Goal: Task Accomplishment & Management: Manage account settings

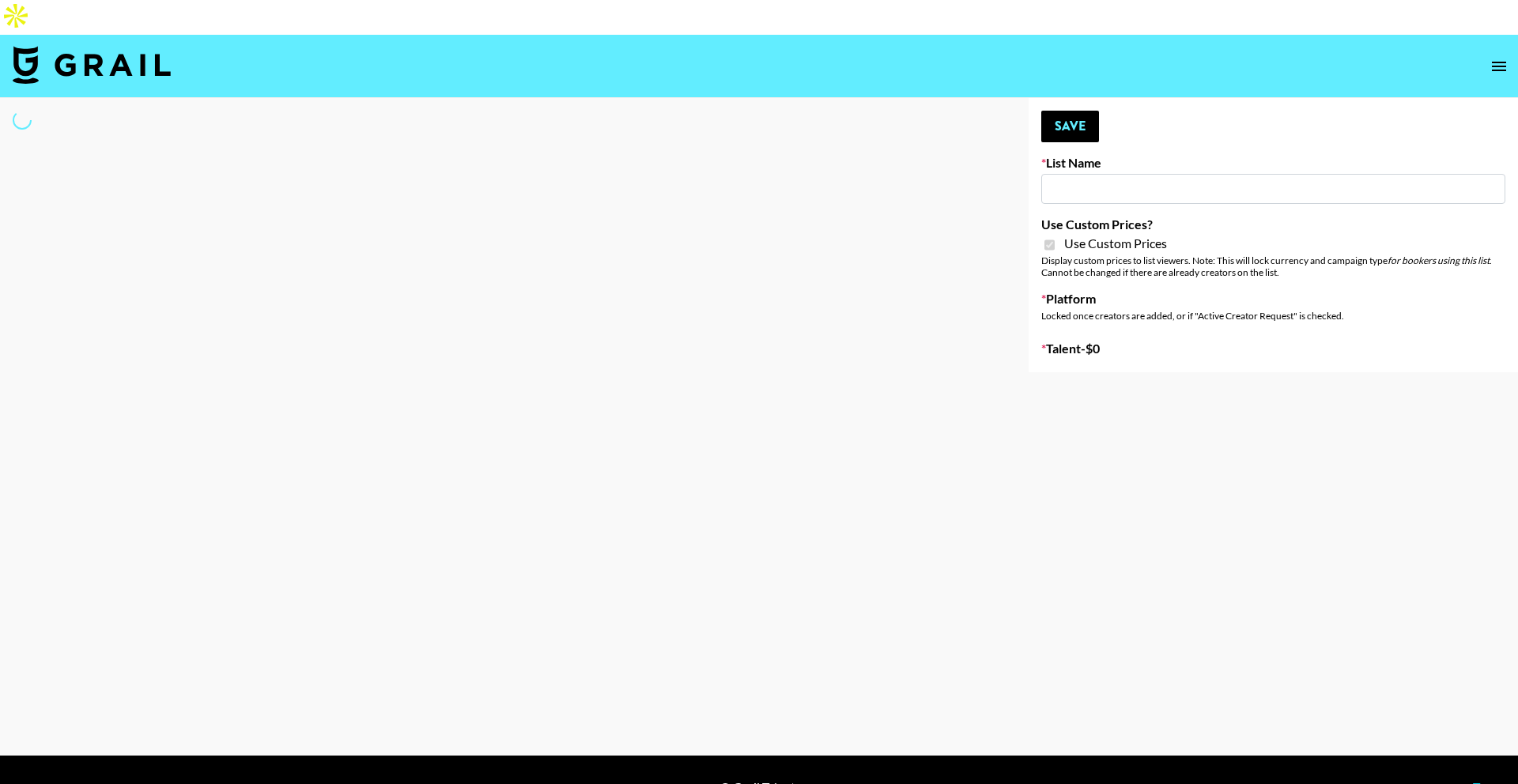
type input "Gfal"
checkbox input "true"
select select "Brand"
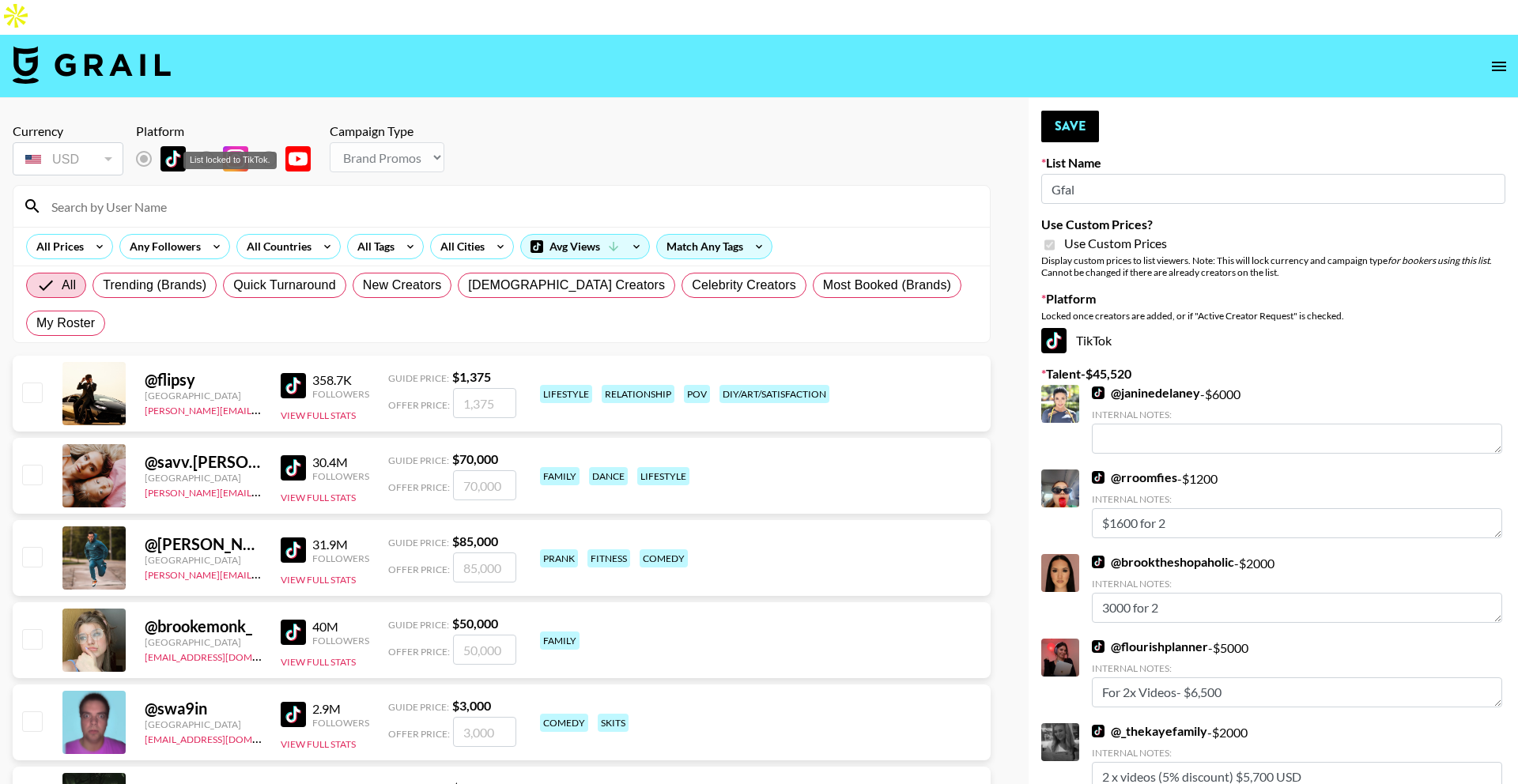
click at [265, 156] on div "List locked to TikTok." at bounding box center [229, 160] width 93 height 17
click at [303, 194] on input at bounding box center [511, 206] width 938 height 25
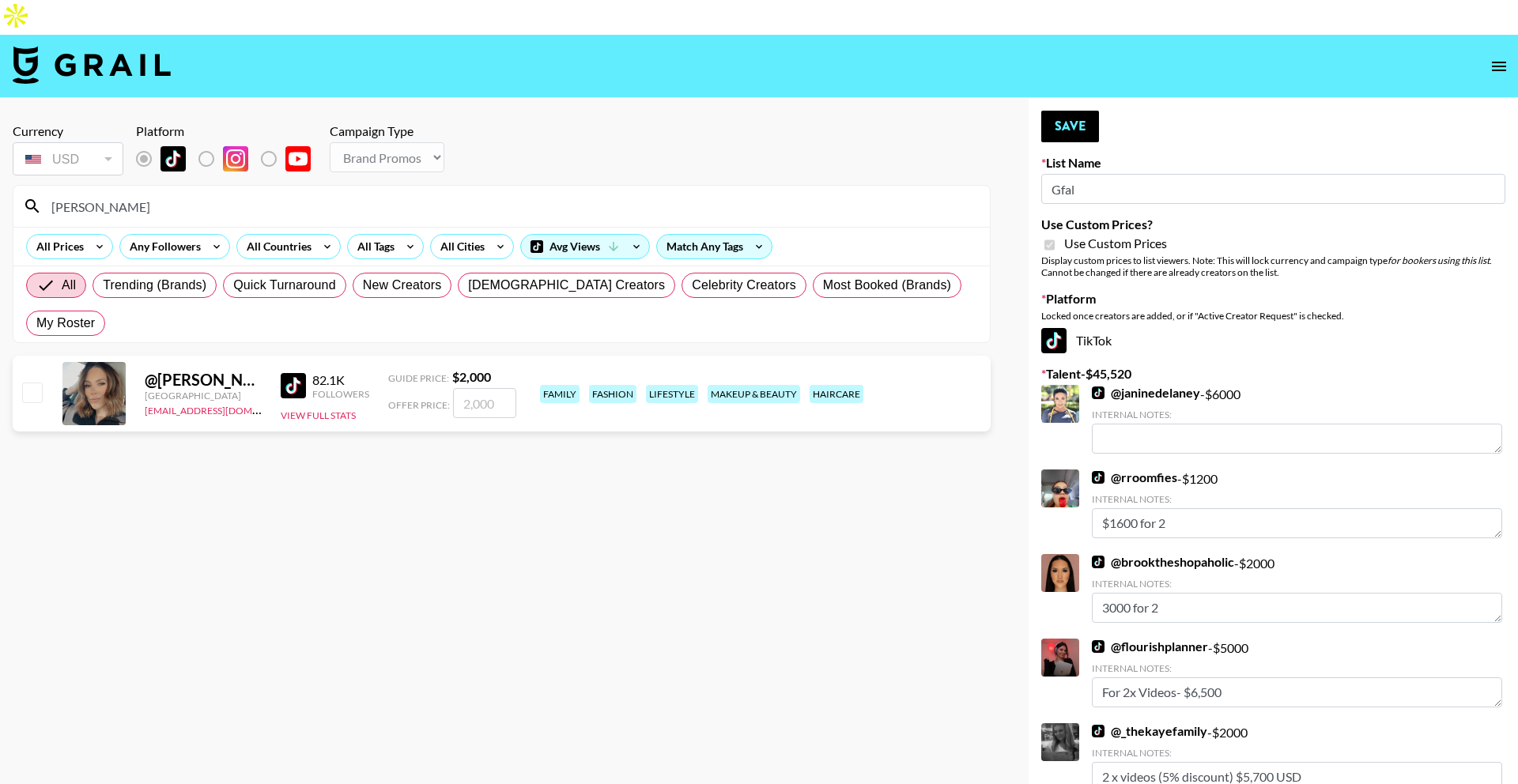
type input "[PERSON_NAME]"
click at [487, 388] on input "number" at bounding box center [485, 403] width 63 height 30
checkbox input "true"
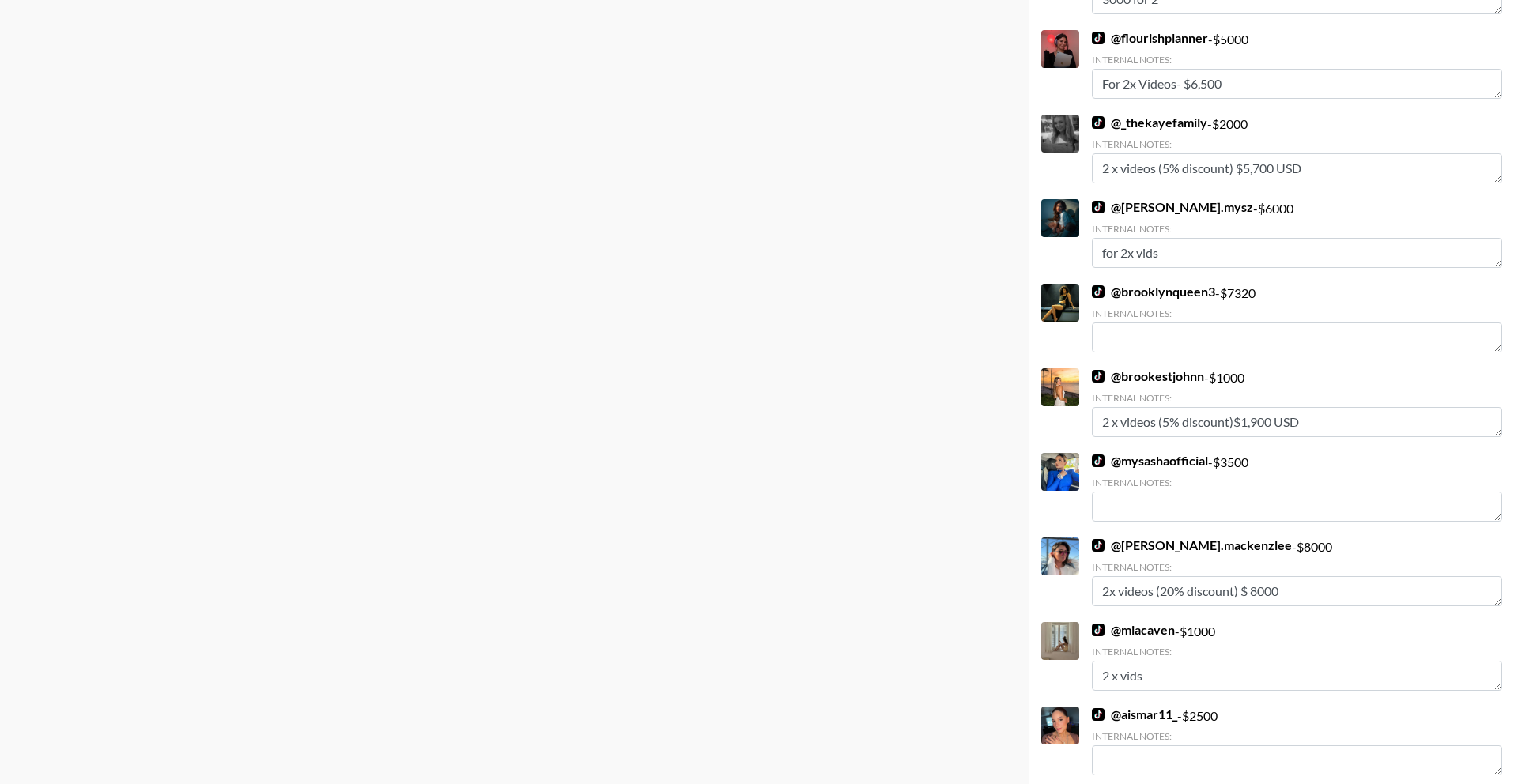
scroll to position [741, 0]
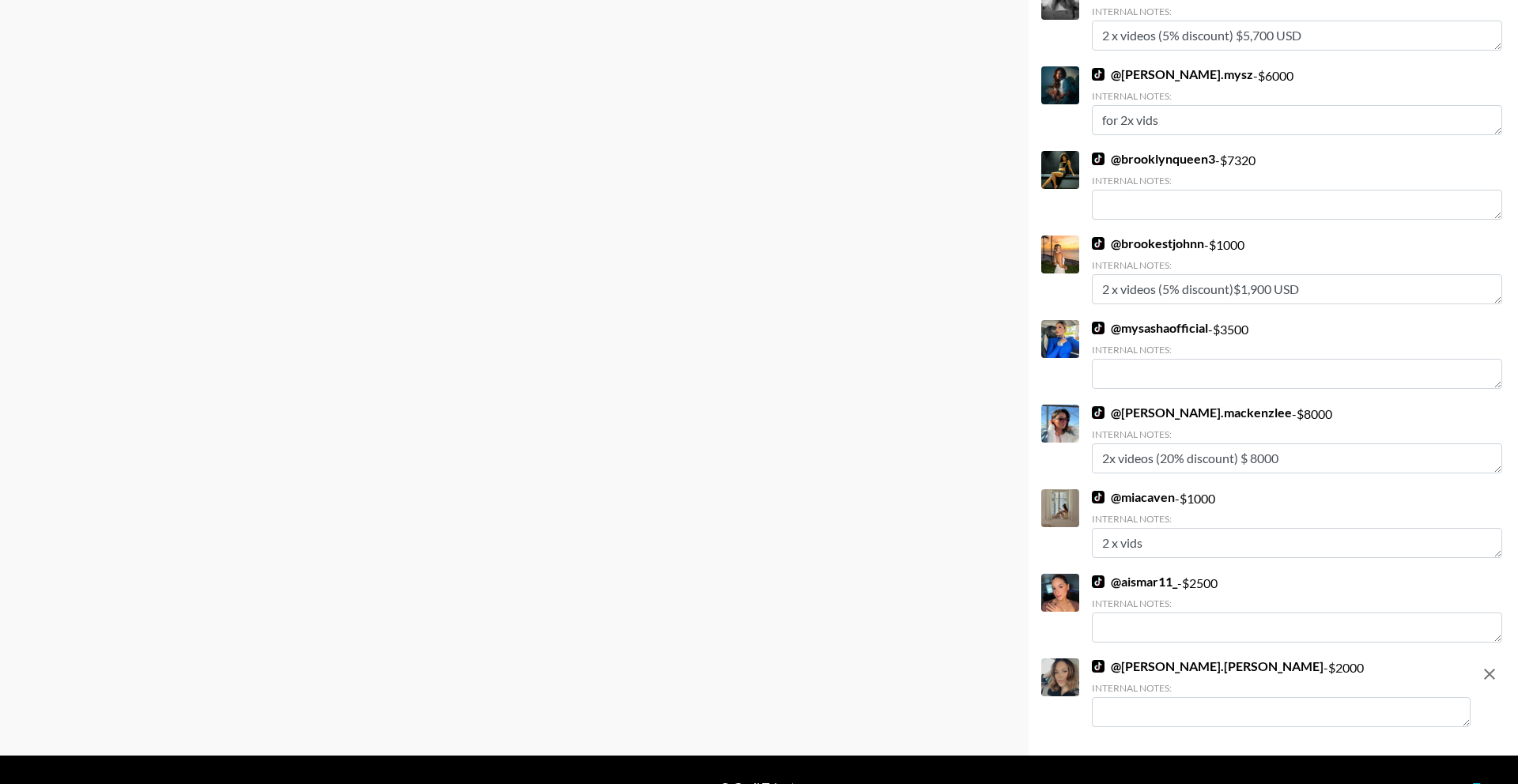
type input "2000"
click at [1190, 697] on textarea at bounding box center [1280, 712] width 379 height 30
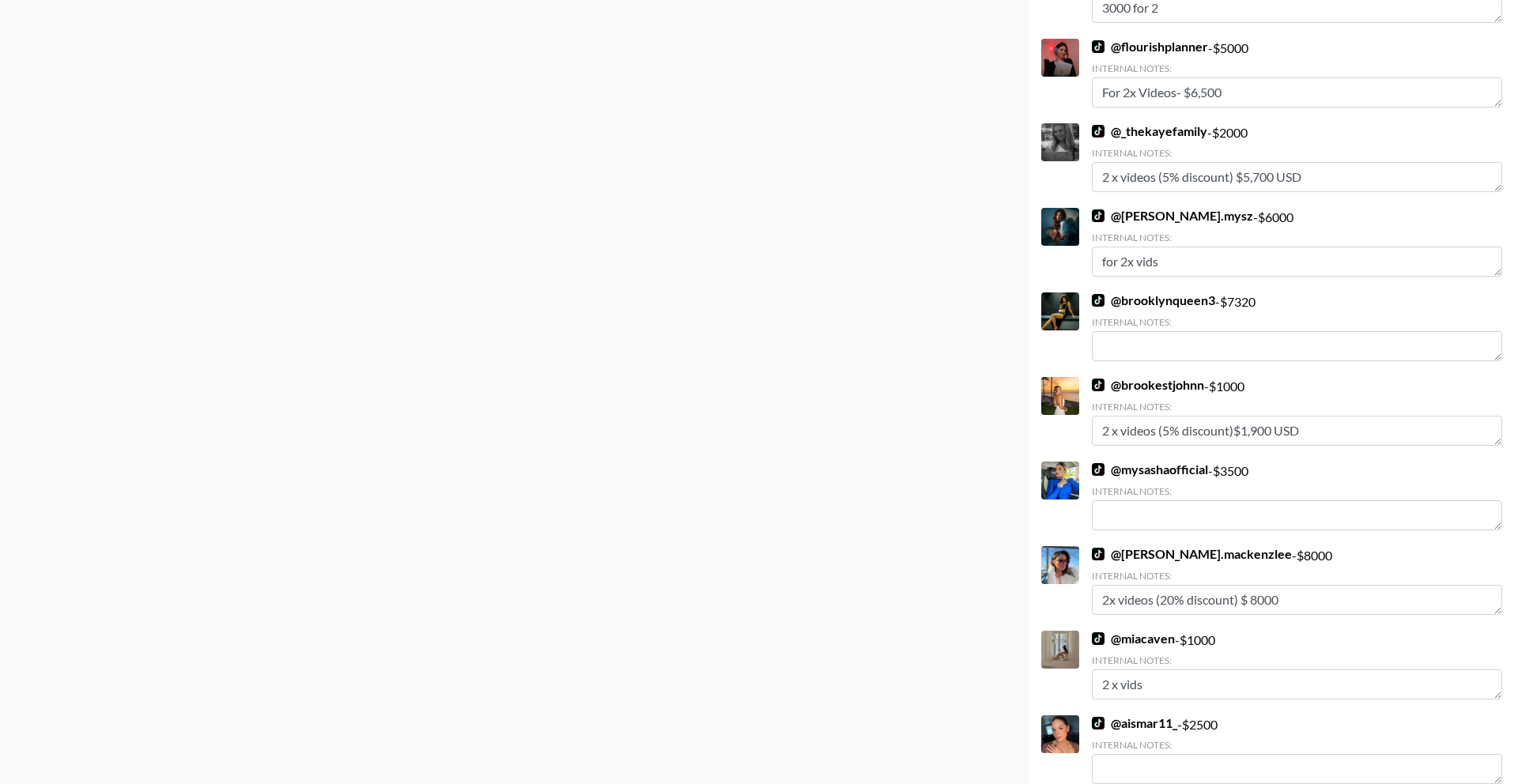
scroll to position [0, 0]
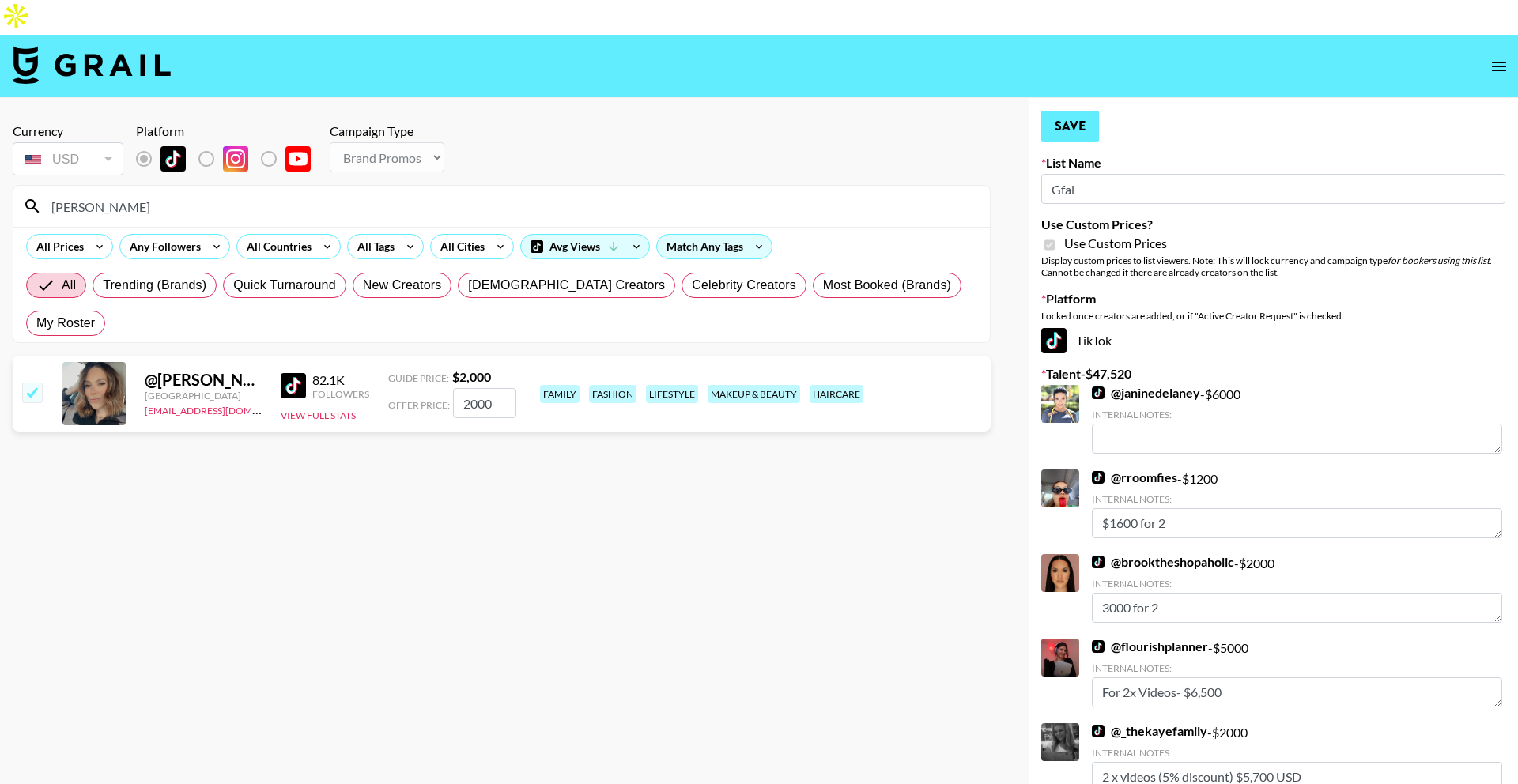
type textarea "2 videos"
click at [1091, 110] on button "Save" at bounding box center [1070, 126] width 58 height 32
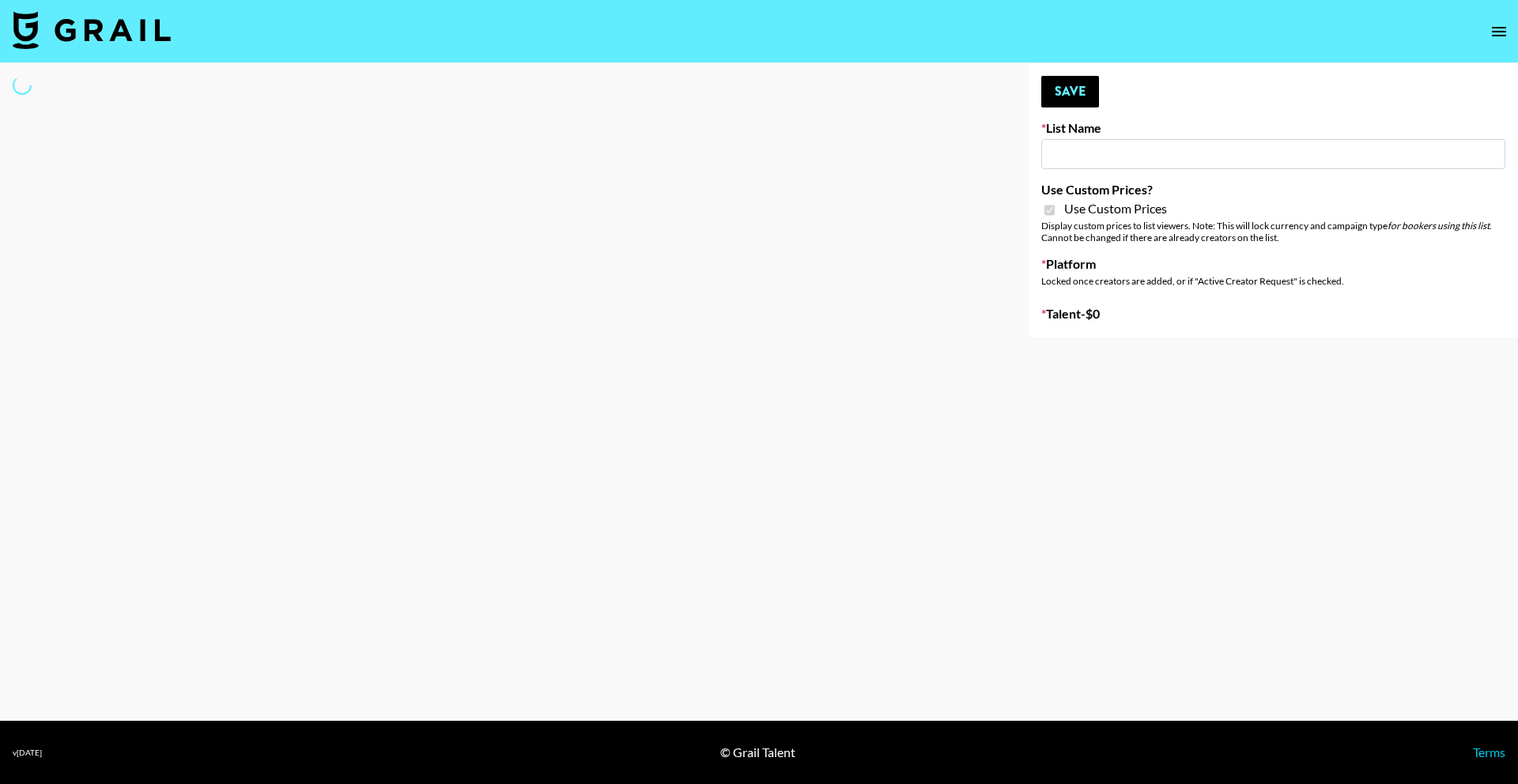
type input "dde"
checkbox input "true"
select select "Brand"
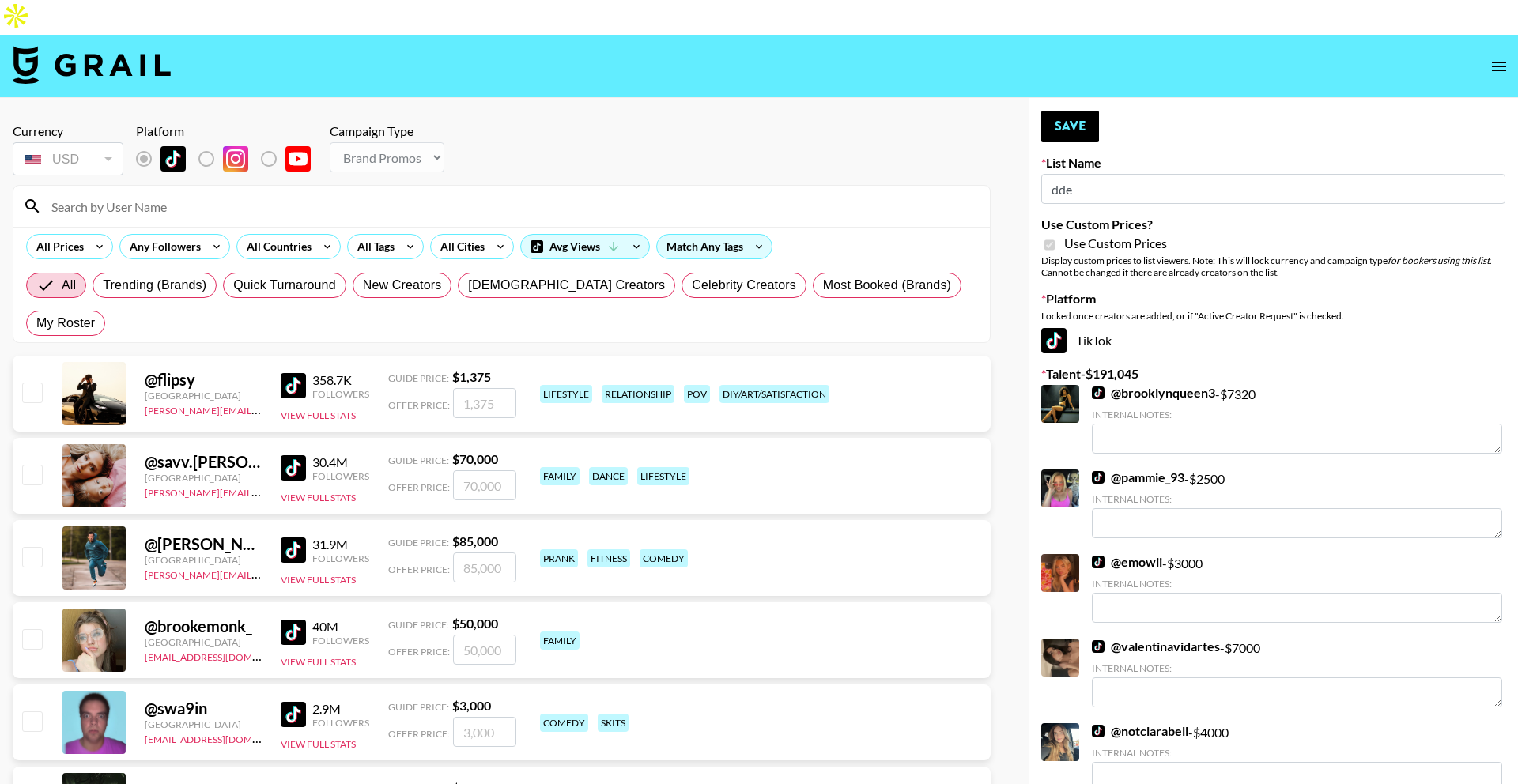
click at [369, 194] on input at bounding box center [511, 206] width 938 height 25
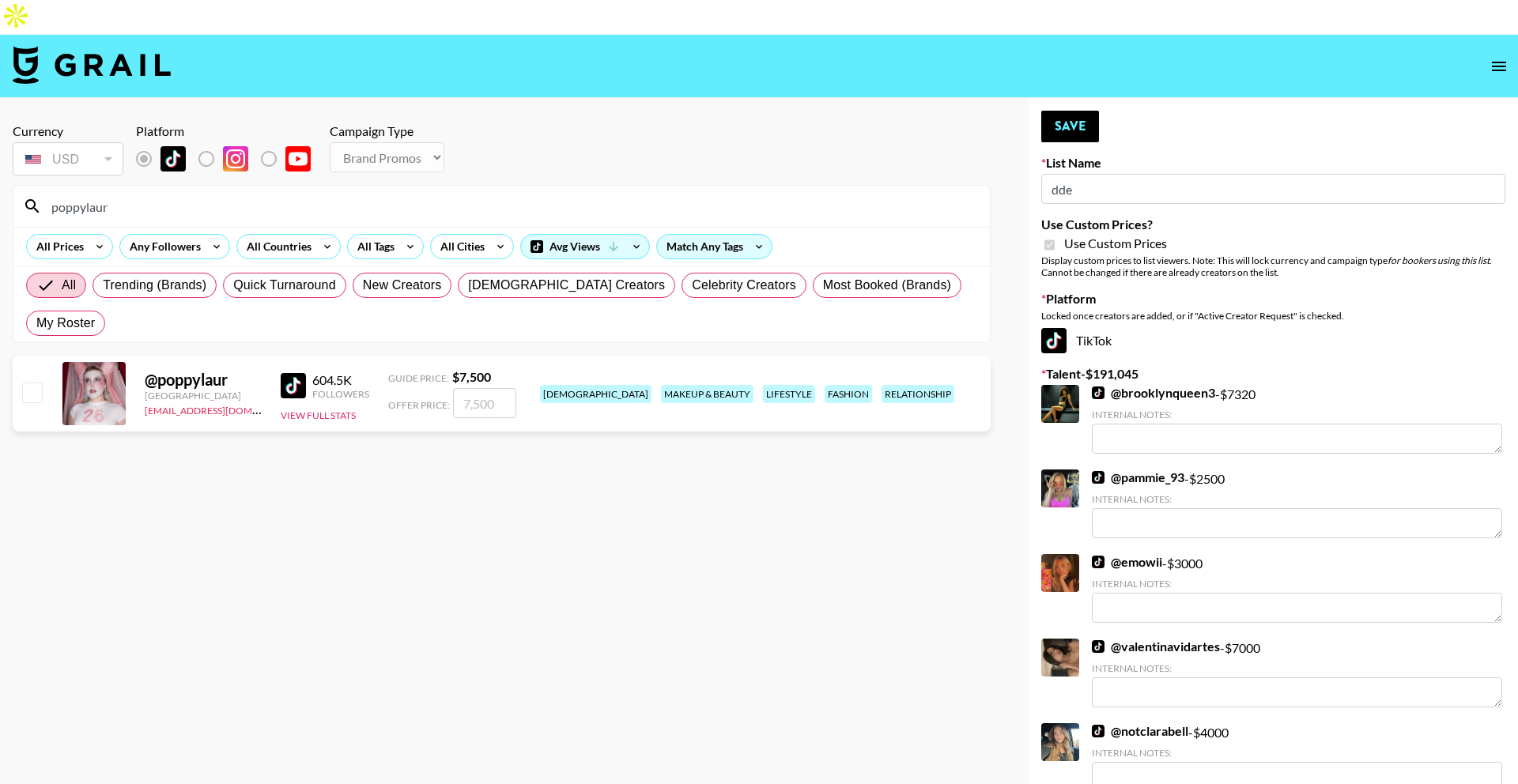
type input "poppylaur"
click at [488, 388] on input "number" at bounding box center [485, 403] width 63 height 30
checkbox input "true"
type input "7500"
click at [1070, 110] on button "Save" at bounding box center [1070, 126] width 58 height 32
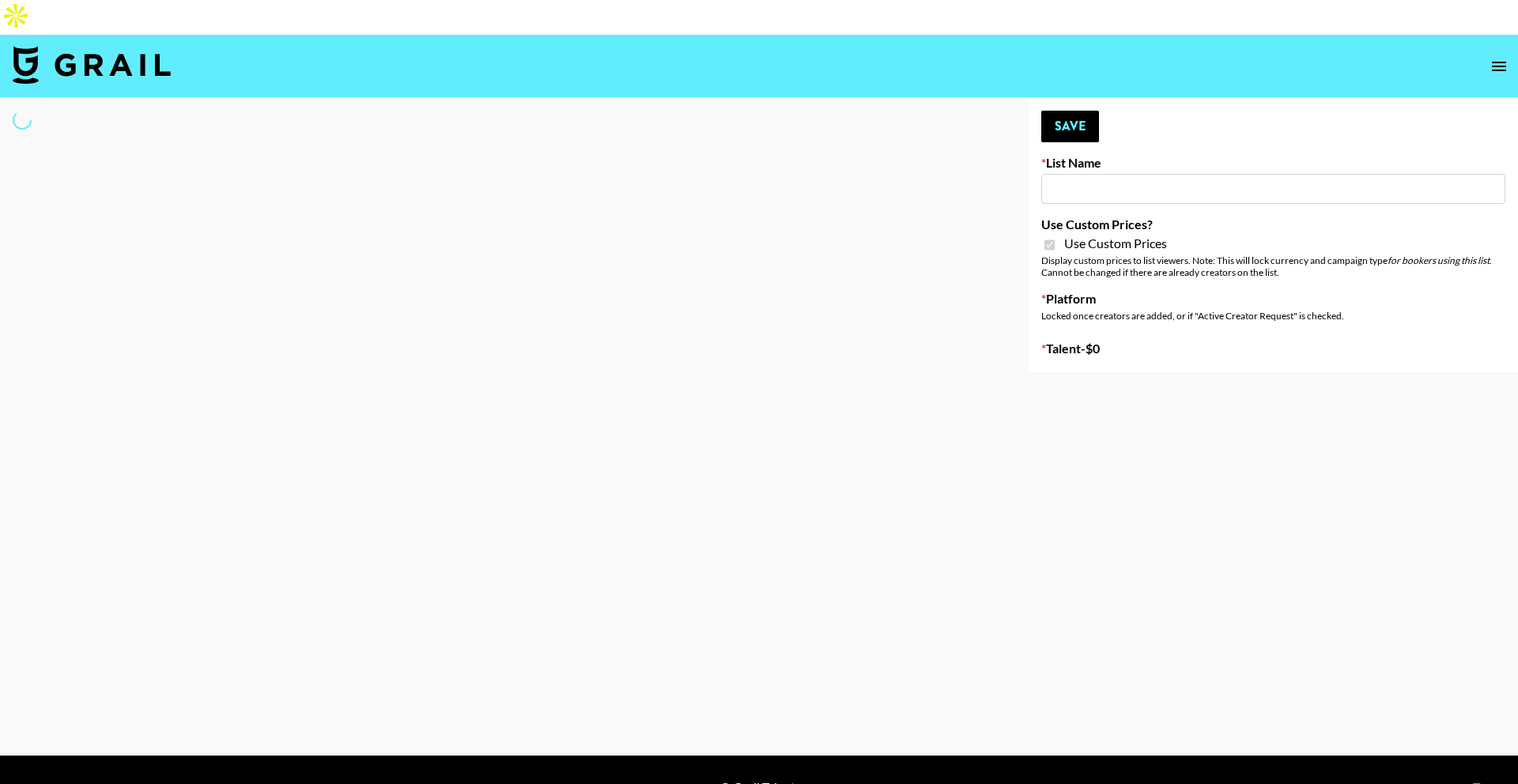
type input "dde"
checkbox input "true"
select select "Brand"
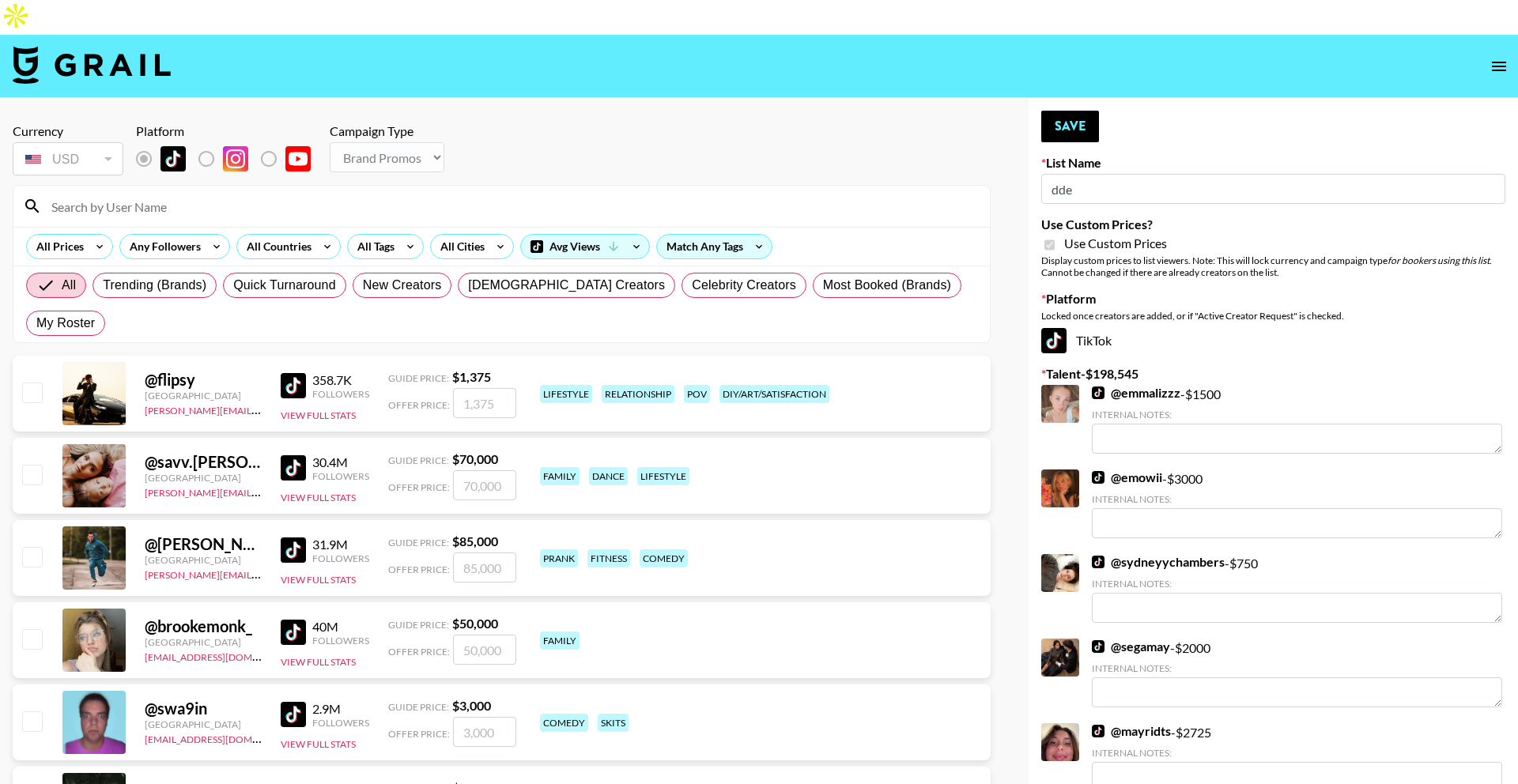
click at [414, 186] on div at bounding box center [502, 206] width 976 height 41
click at [413, 194] on input at bounding box center [511, 206] width 938 height 25
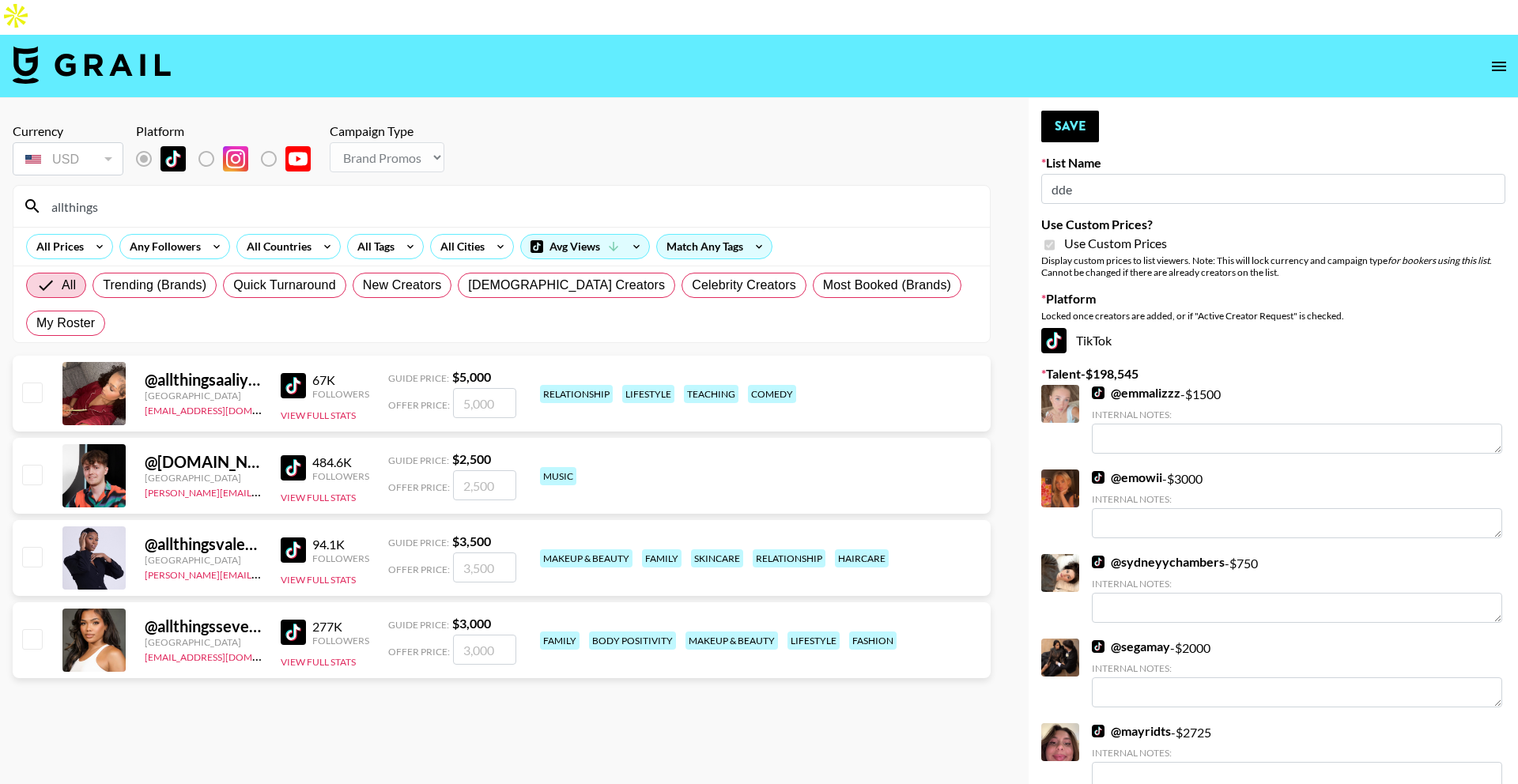
type input "allthings"
click at [478, 388] on input "number" at bounding box center [485, 403] width 63 height 30
checkbox input "true"
type input "5000"
click at [1073, 110] on button "Save" at bounding box center [1070, 126] width 58 height 32
